Goal: Browse casually

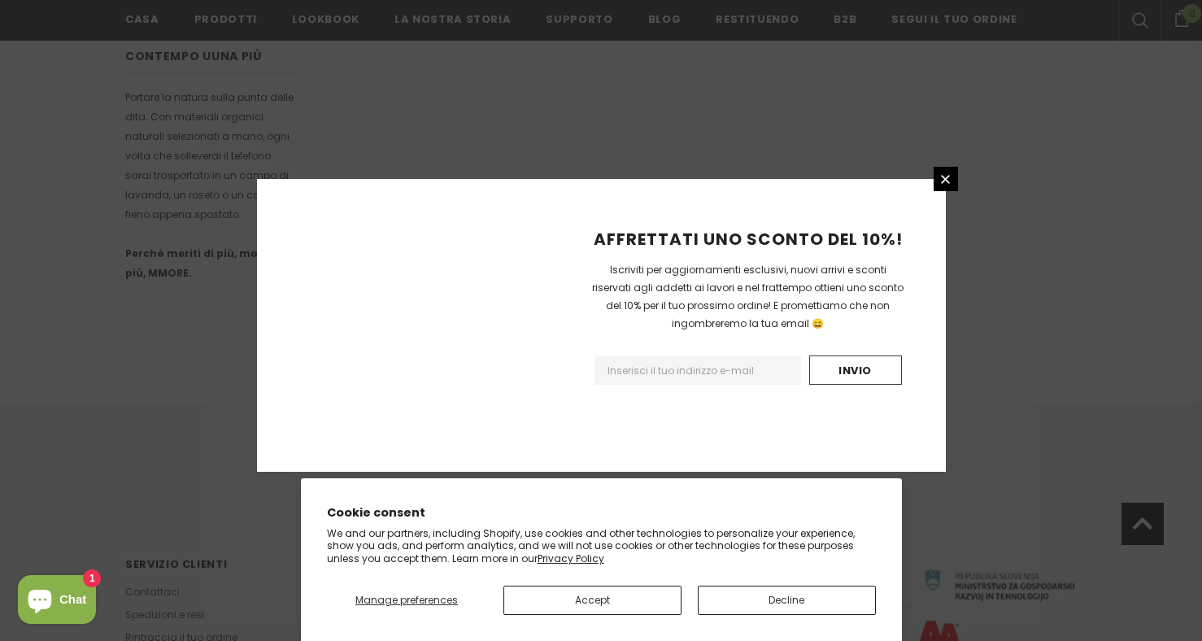
scroll to position [1027, 0]
